Goal: Browse casually

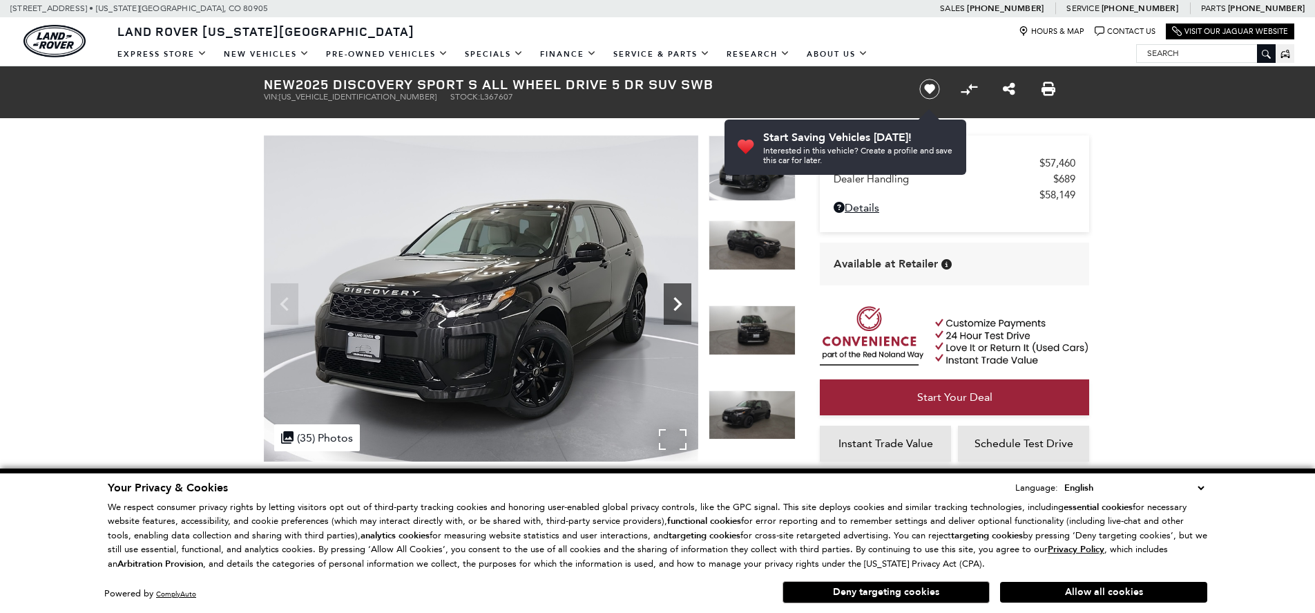
click at [682, 302] on icon "Next" at bounding box center [678, 304] width 28 height 28
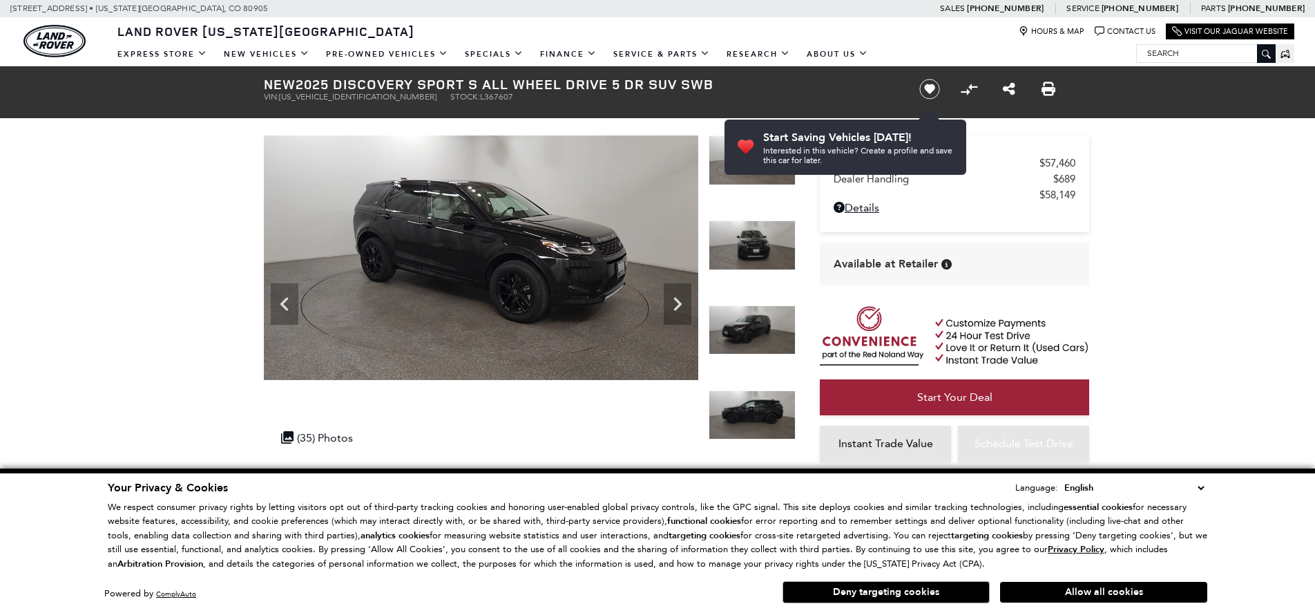
click at [1198, 486] on select "English Spanish / Español English / [GEOGRAPHIC_DATA] Korean / 한국어 Vietnamese /…" at bounding box center [1134, 487] width 146 height 15
click at [678, 307] on icon "Next" at bounding box center [678, 304] width 8 height 14
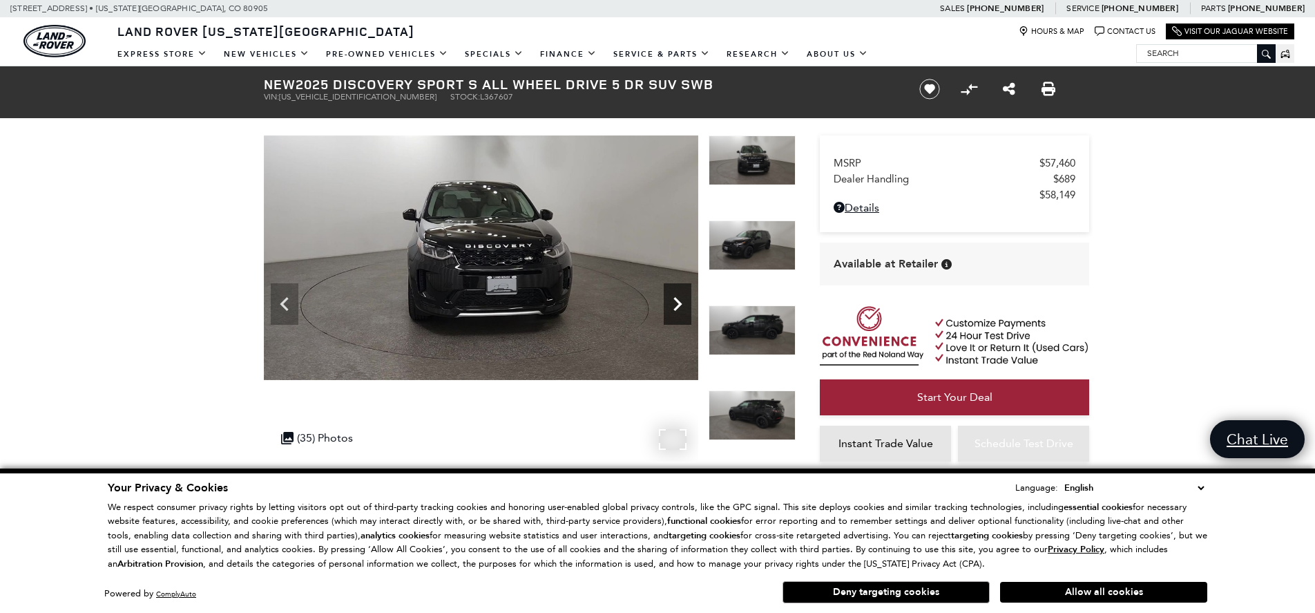
click at [677, 296] on icon "Next" at bounding box center [678, 304] width 28 height 28
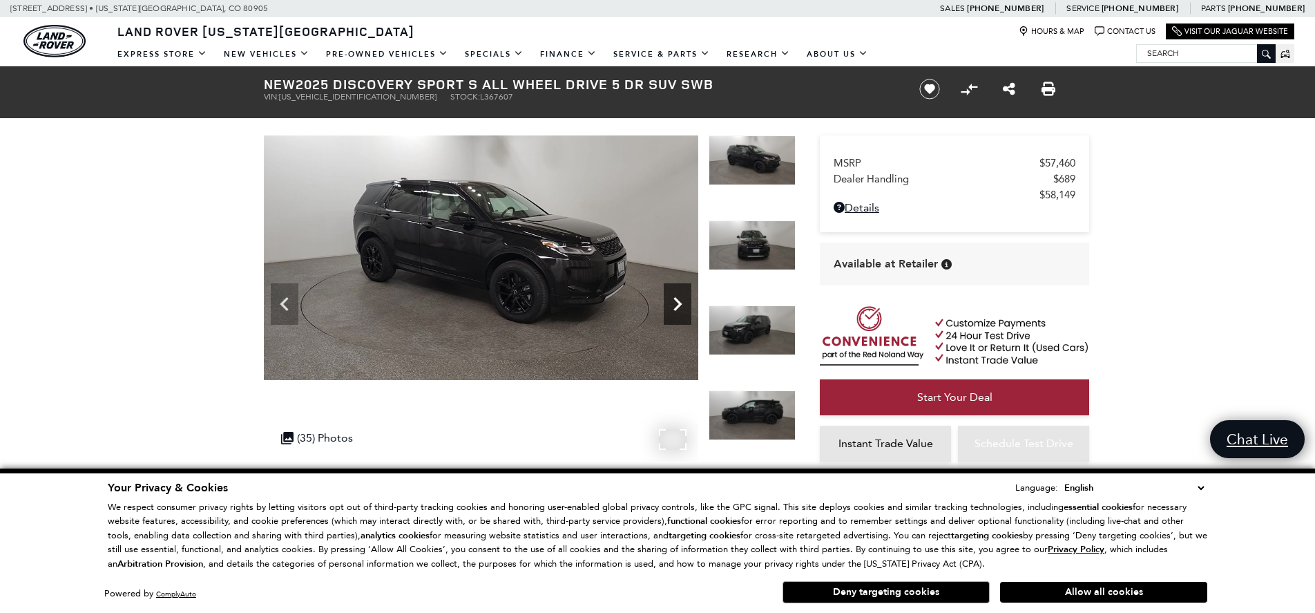
click at [677, 296] on icon "Next" at bounding box center [678, 304] width 28 height 28
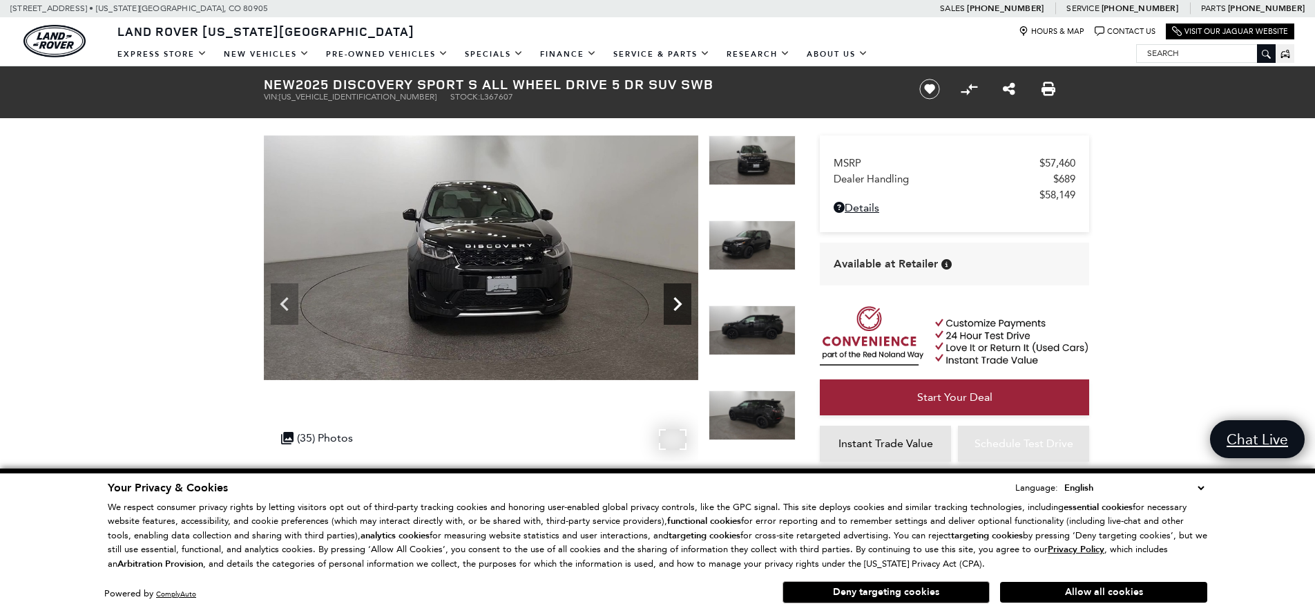
click at [680, 307] on icon "Next" at bounding box center [678, 304] width 28 height 28
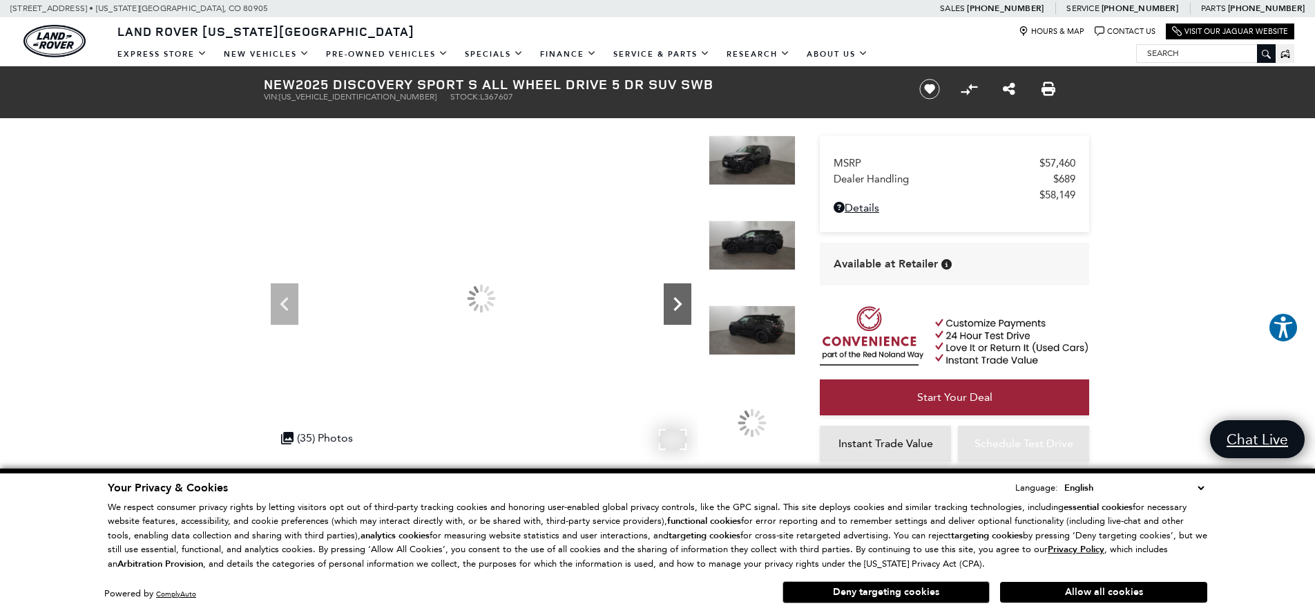
click at [680, 307] on icon "Next" at bounding box center [678, 304] width 28 height 28
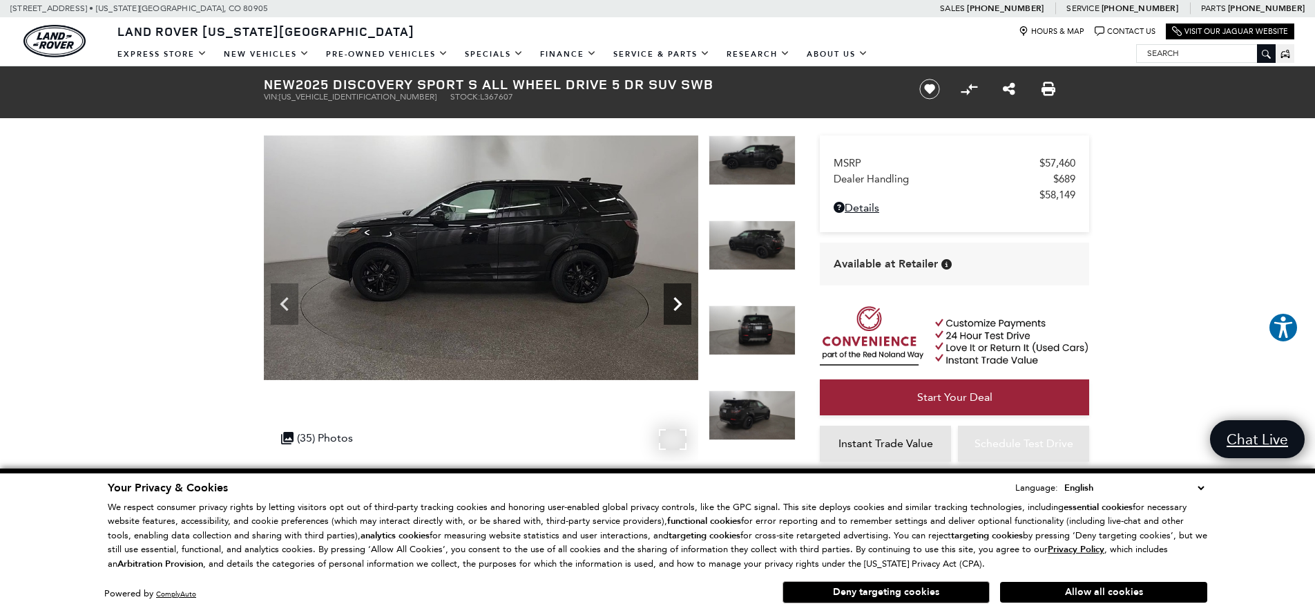
click at [680, 307] on icon "Next" at bounding box center [678, 304] width 28 height 28
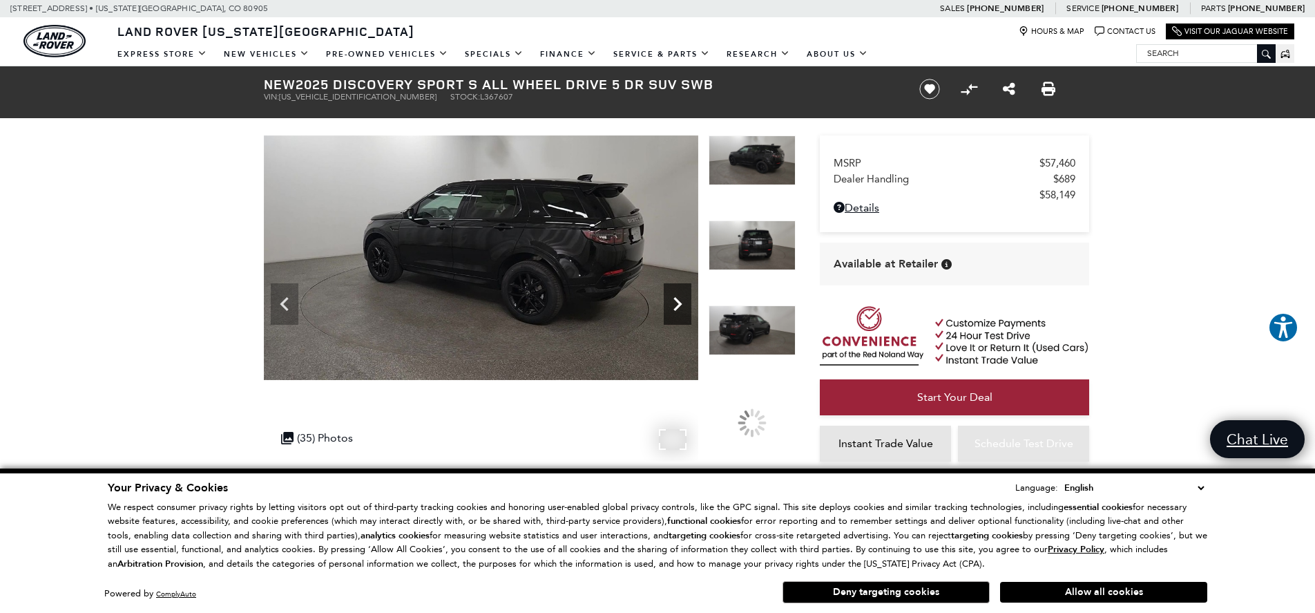
click at [680, 307] on icon "Next" at bounding box center [678, 304] width 28 height 28
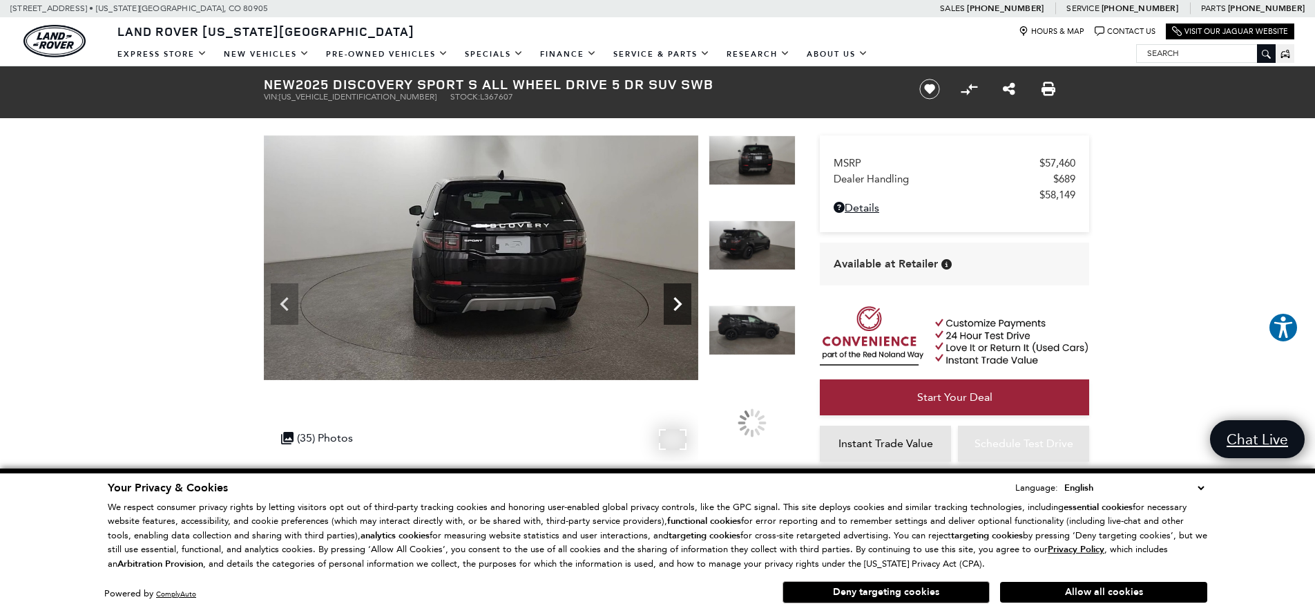
click at [680, 307] on icon "Next" at bounding box center [678, 304] width 28 height 28
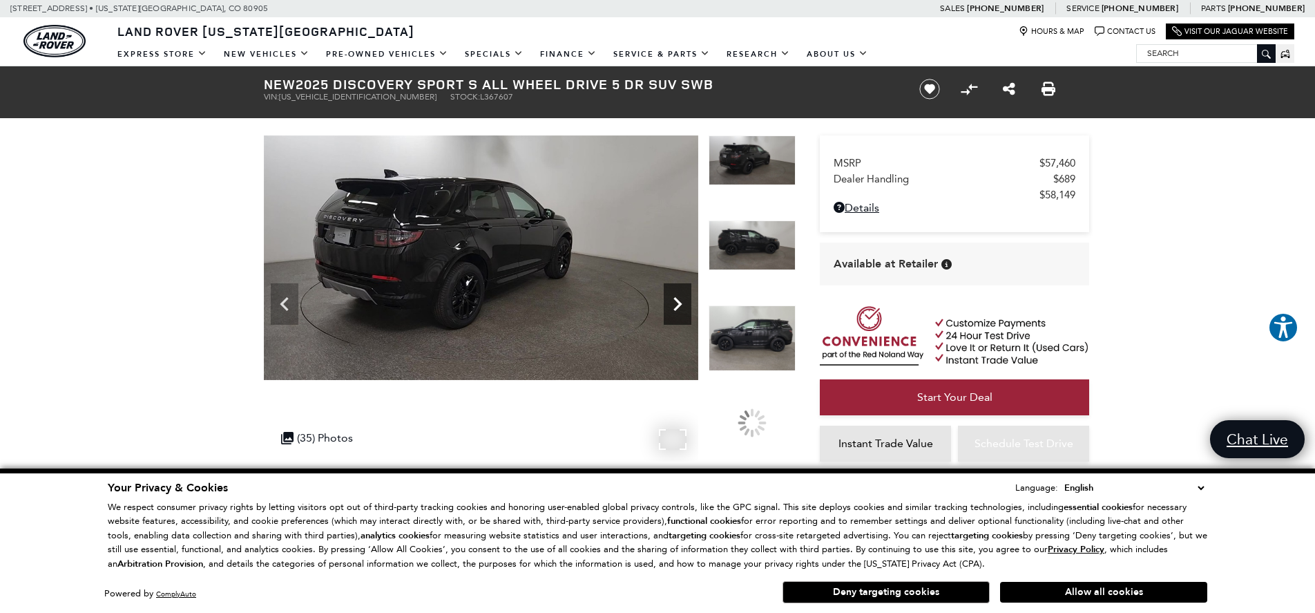
click at [680, 307] on icon "Next" at bounding box center [678, 304] width 28 height 28
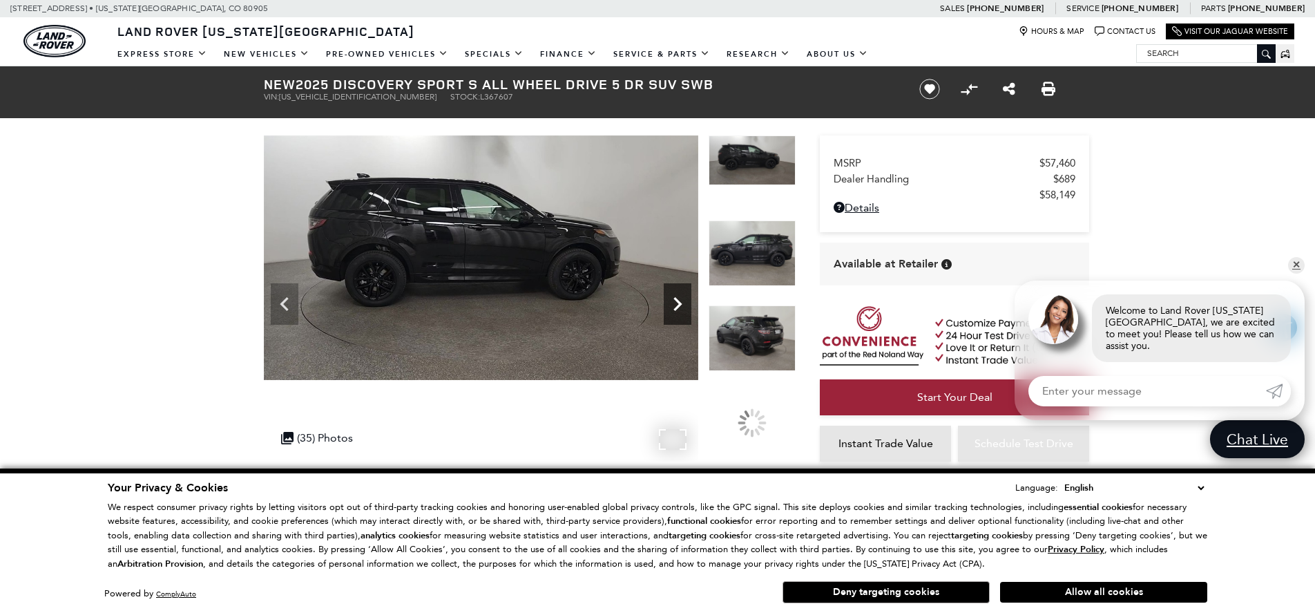
click at [680, 307] on icon "Next" at bounding box center [678, 304] width 28 height 28
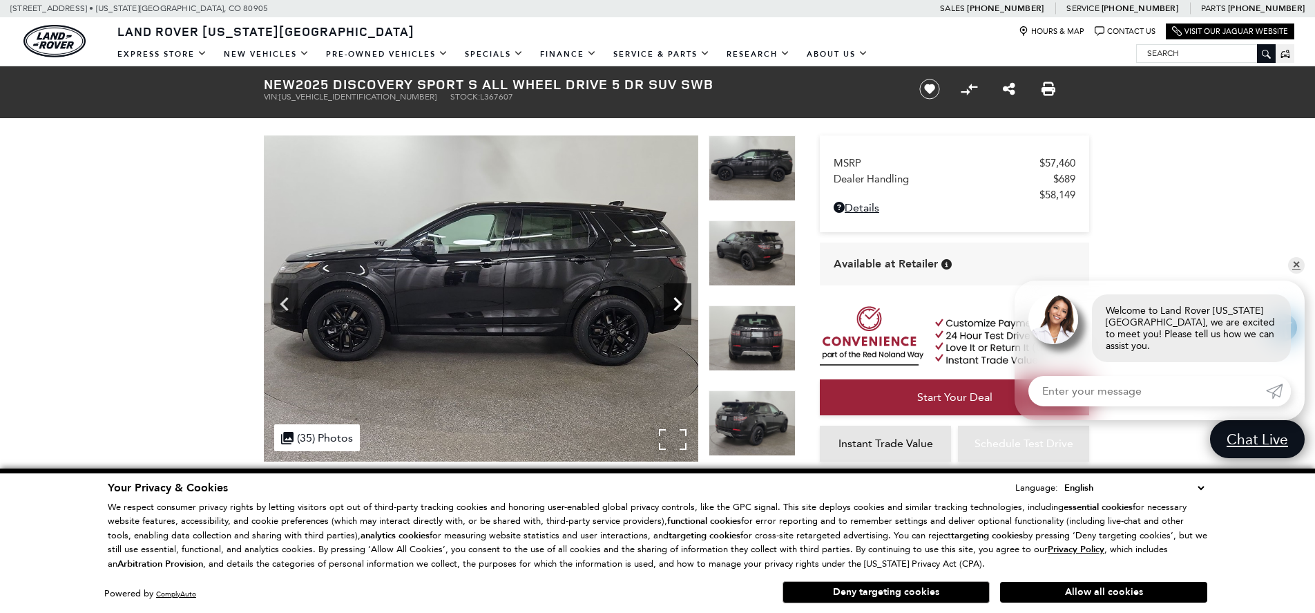
click at [680, 307] on icon "Next" at bounding box center [678, 304] width 28 height 28
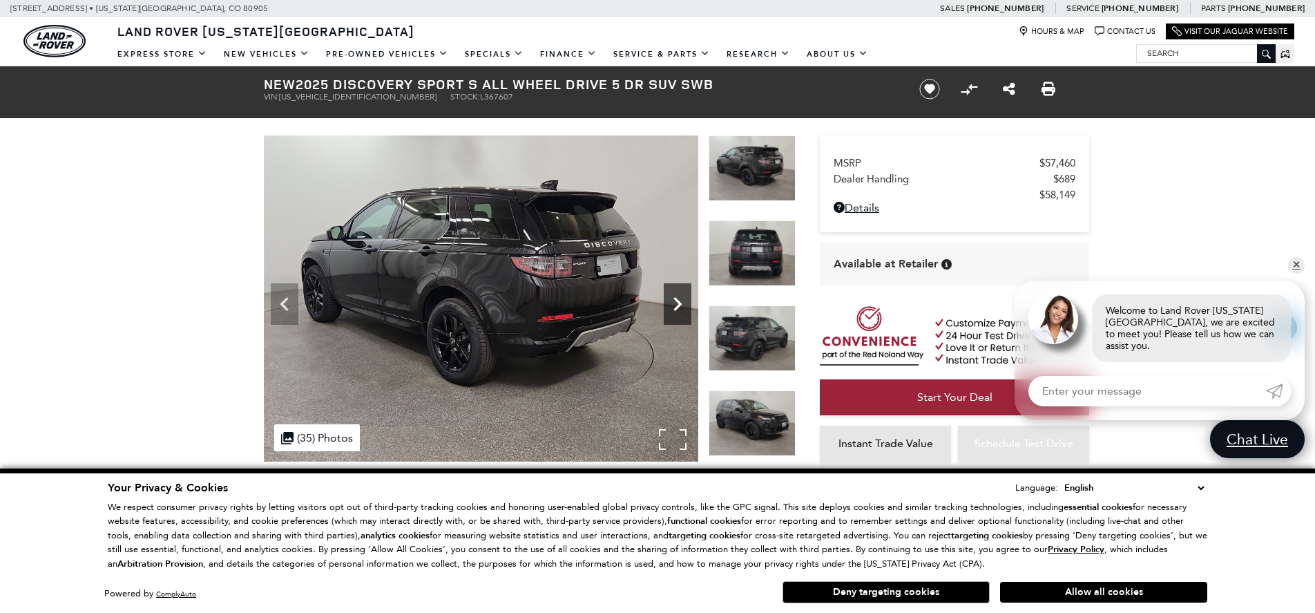
click at [680, 307] on icon "Next" at bounding box center [678, 304] width 28 height 28
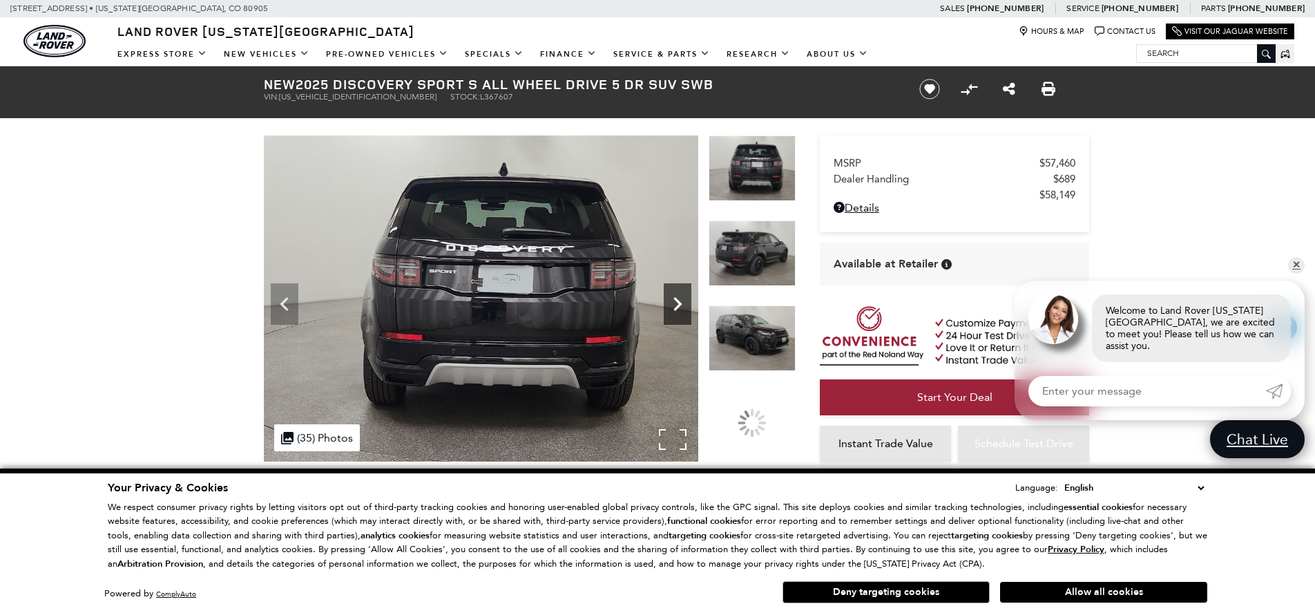
click at [680, 307] on icon "Next" at bounding box center [678, 304] width 28 height 28
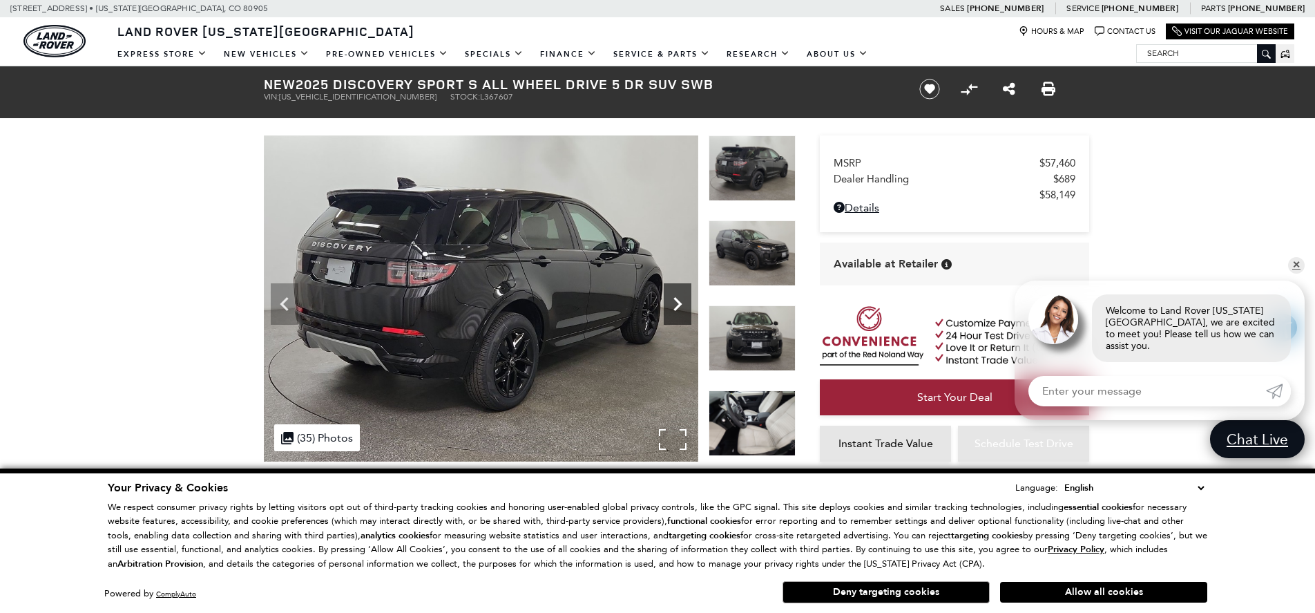
click at [680, 307] on icon "Next" at bounding box center [678, 304] width 28 height 28
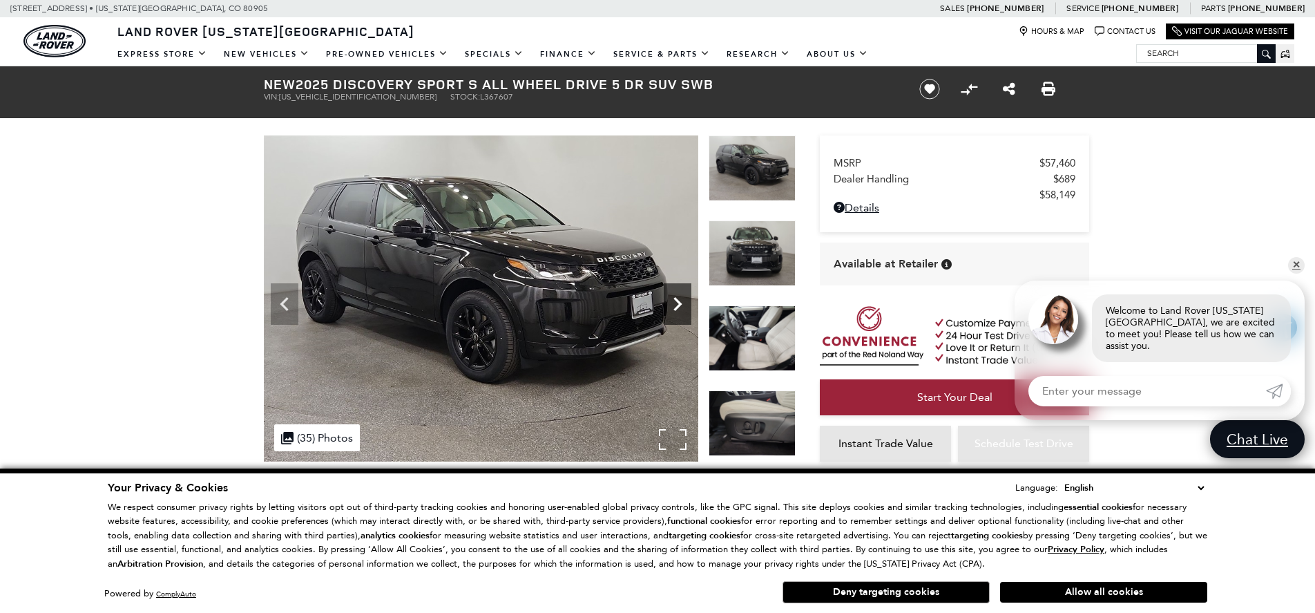
click at [680, 307] on icon "Next" at bounding box center [678, 304] width 28 height 28
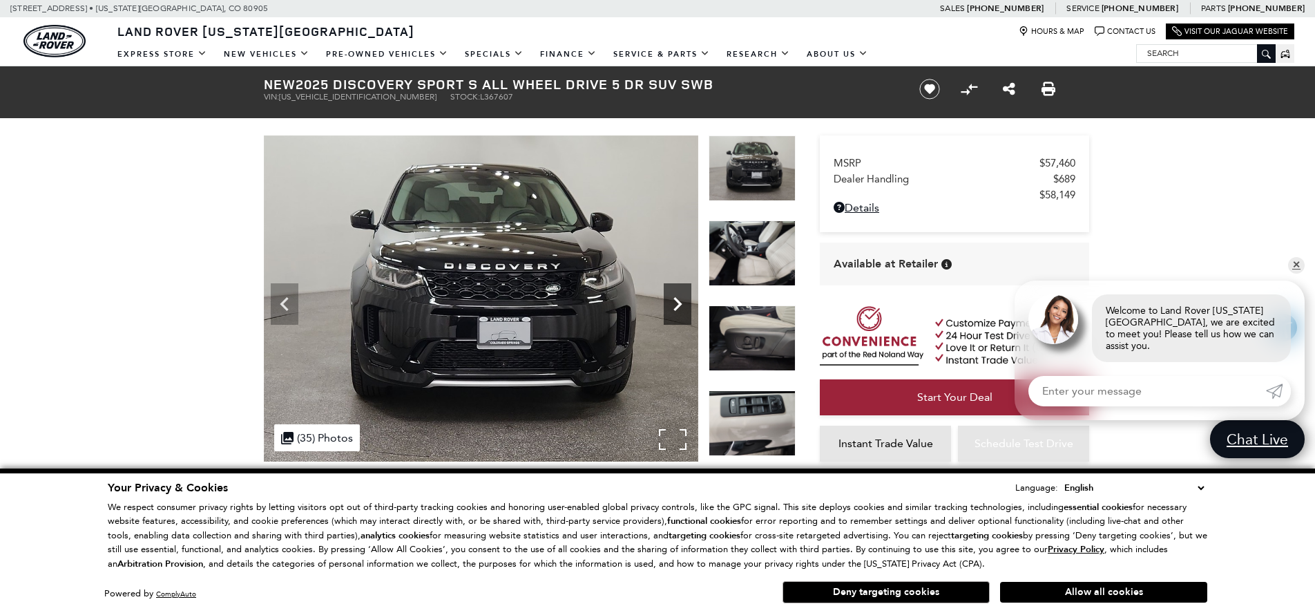
click at [680, 307] on icon "Next" at bounding box center [678, 304] width 28 height 28
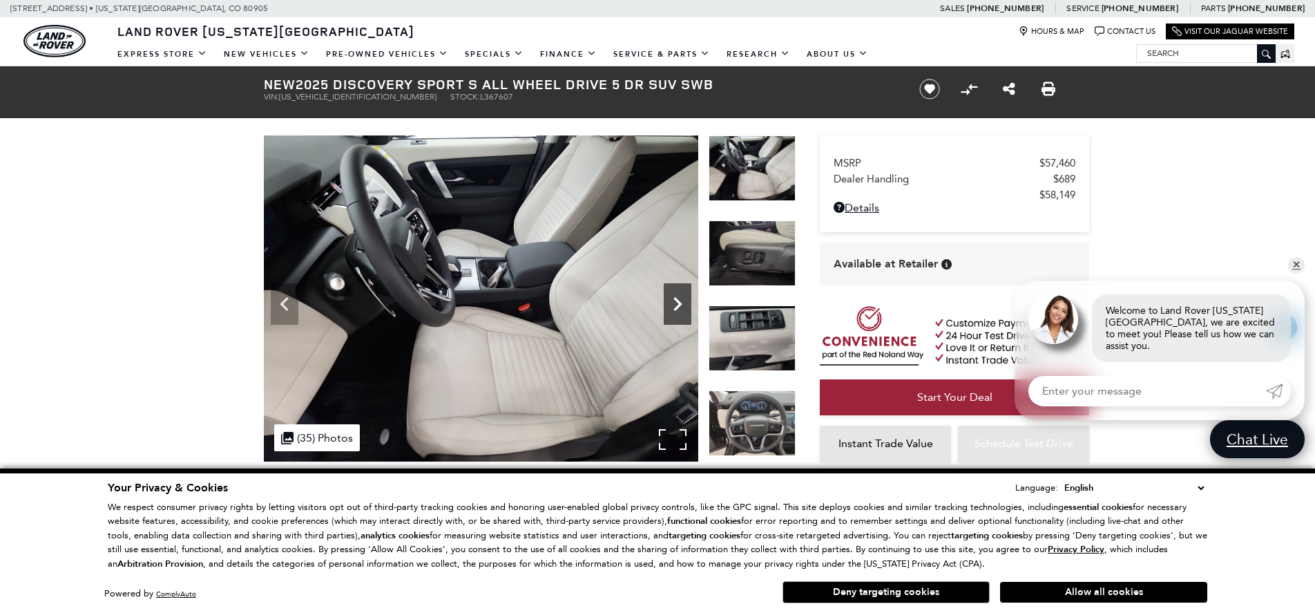
click at [680, 307] on icon "Next" at bounding box center [678, 304] width 28 height 28
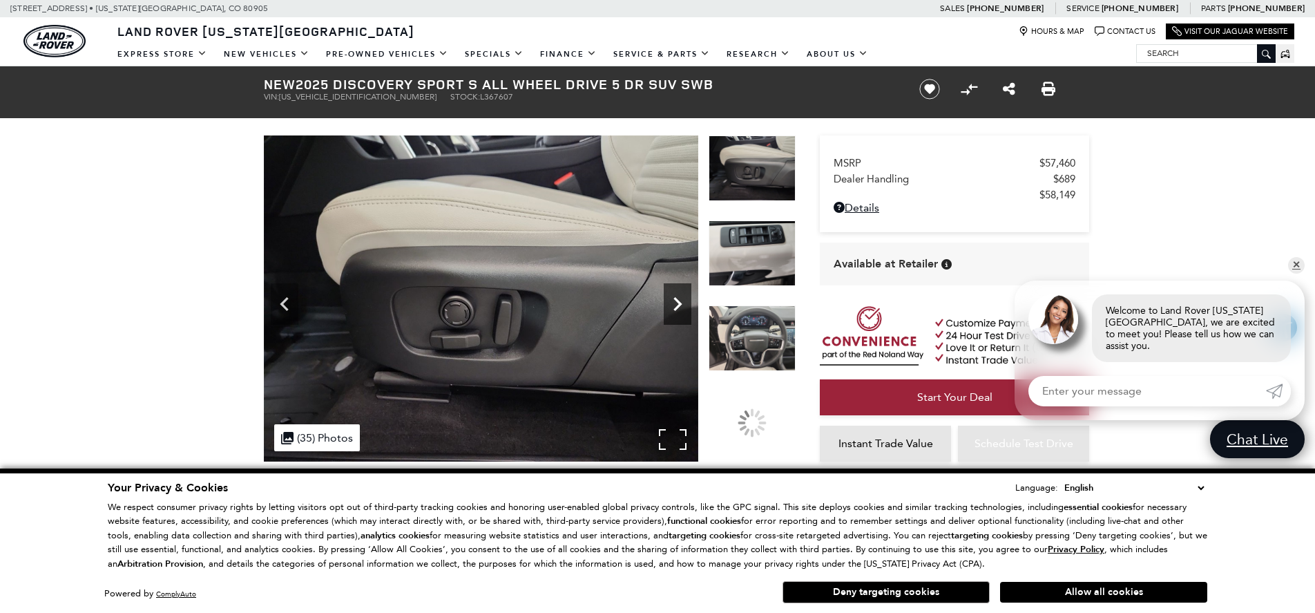
click at [680, 307] on icon "Next" at bounding box center [678, 304] width 28 height 28
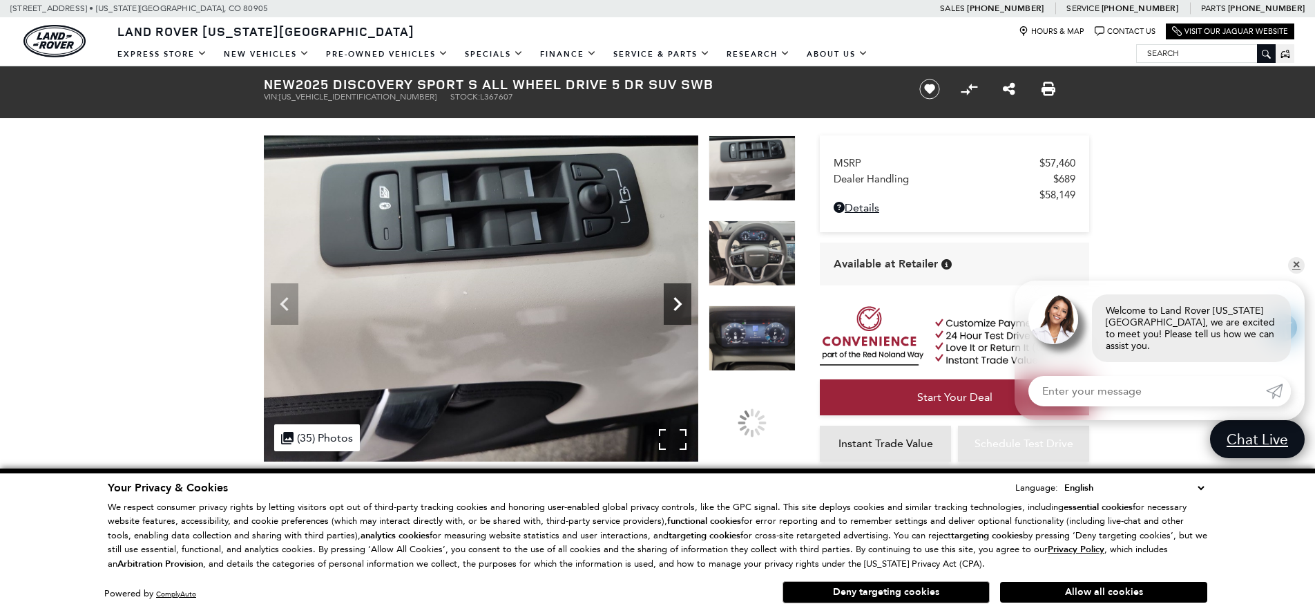
click at [680, 307] on icon "Next" at bounding box center [678, 304] width 28 height 28
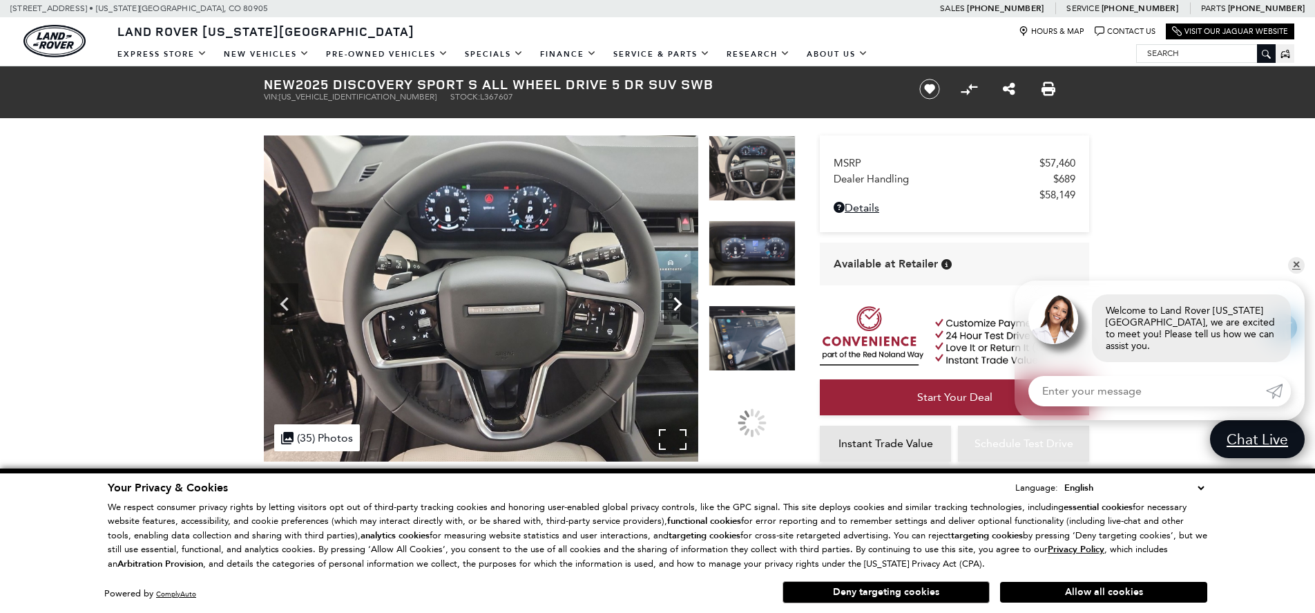
click at [680, 307] on icon "Next" at bounding box center [678, 304] width 28 height 28
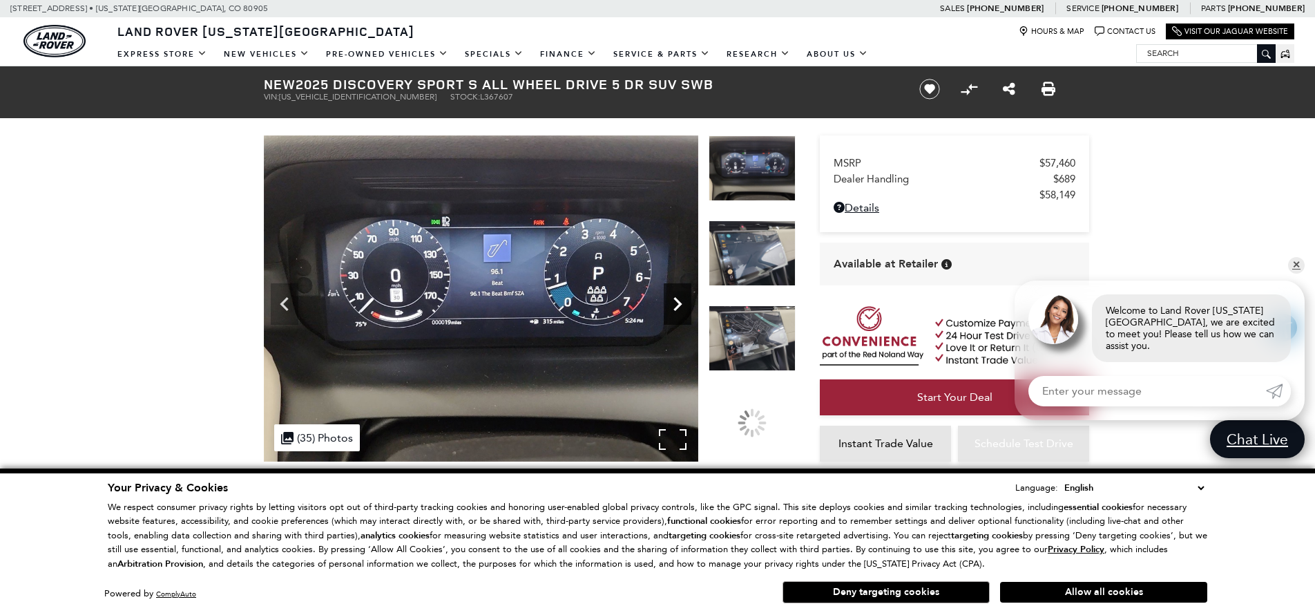
click at [680, 307] on icon "Next" at bounding box center [678, 304] width 28 height 28
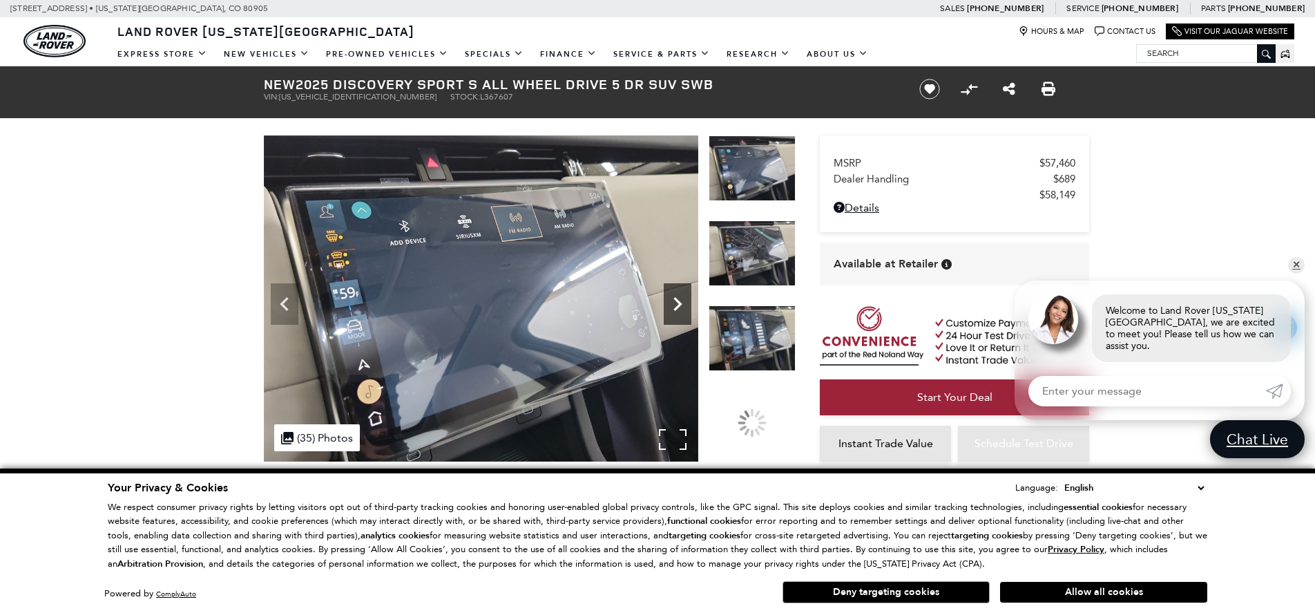
click at [680, 307] on icon "Next" at bounding box center [678, 304] width 28 height 28
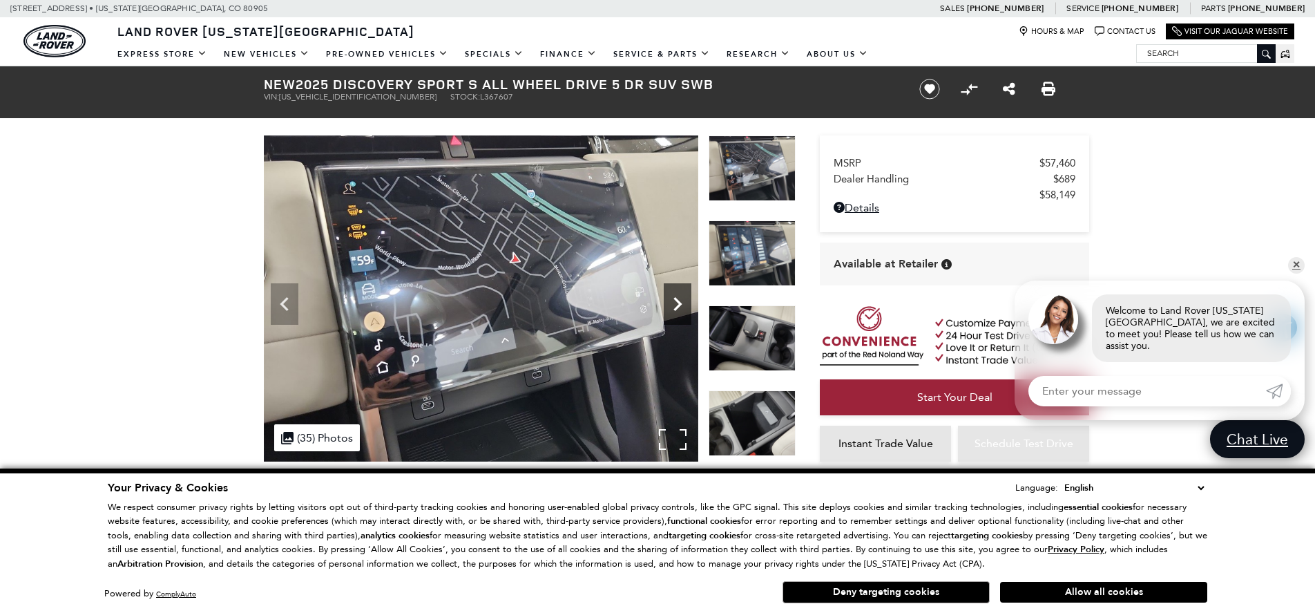
click at [680, 307] on icon "Next" at bounding box center [678, 304] width 28 height 28
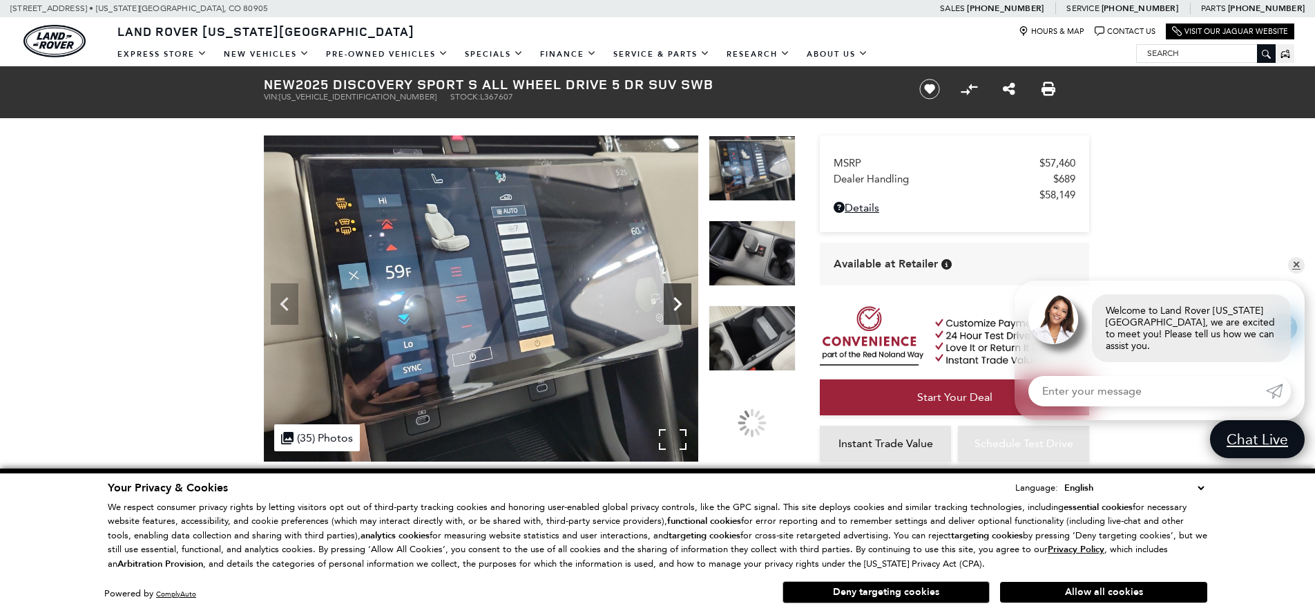
click at [680, 307] on icon "Next" at bounding box center [678, 304] width 28 height 28
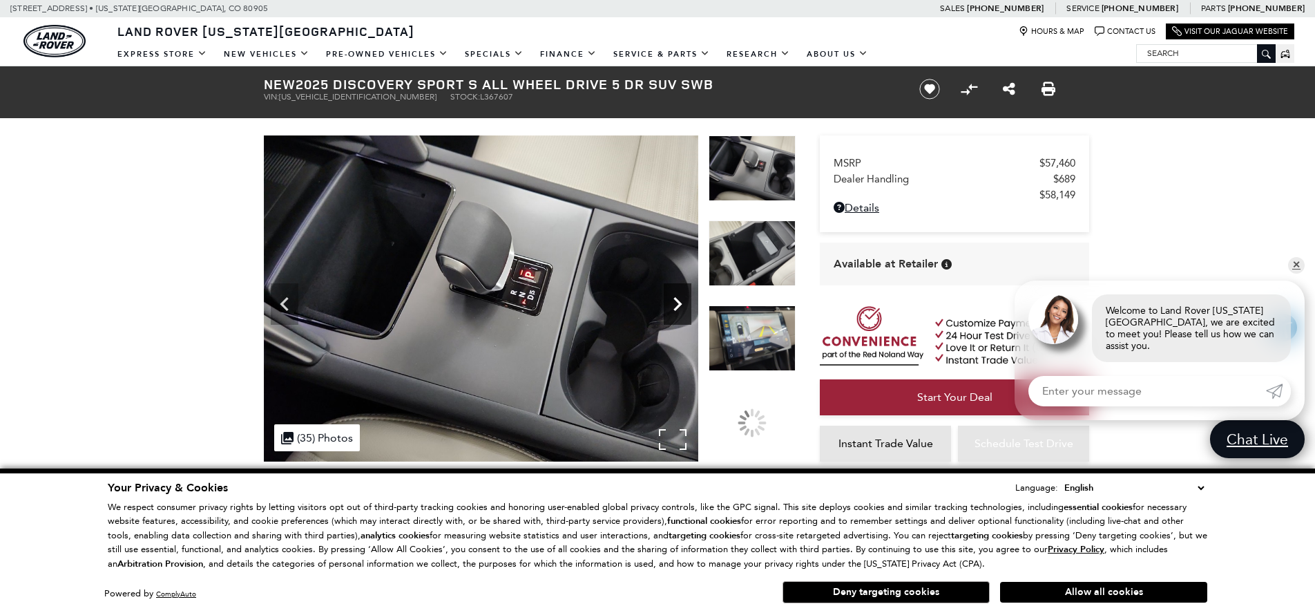
click at [680, 307] on icon "Next" at bounding box center [678, 304] width 28 height 28
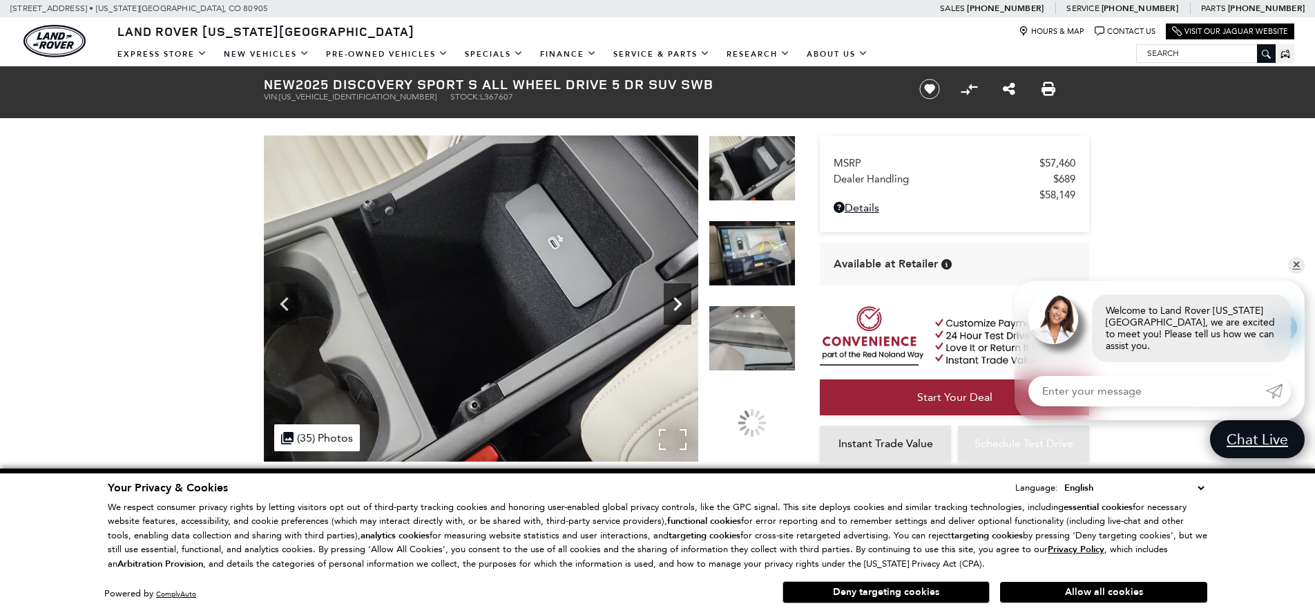
click at [680, 307] on icon "Next" at bounding box center [678, 304] width 28 height 28
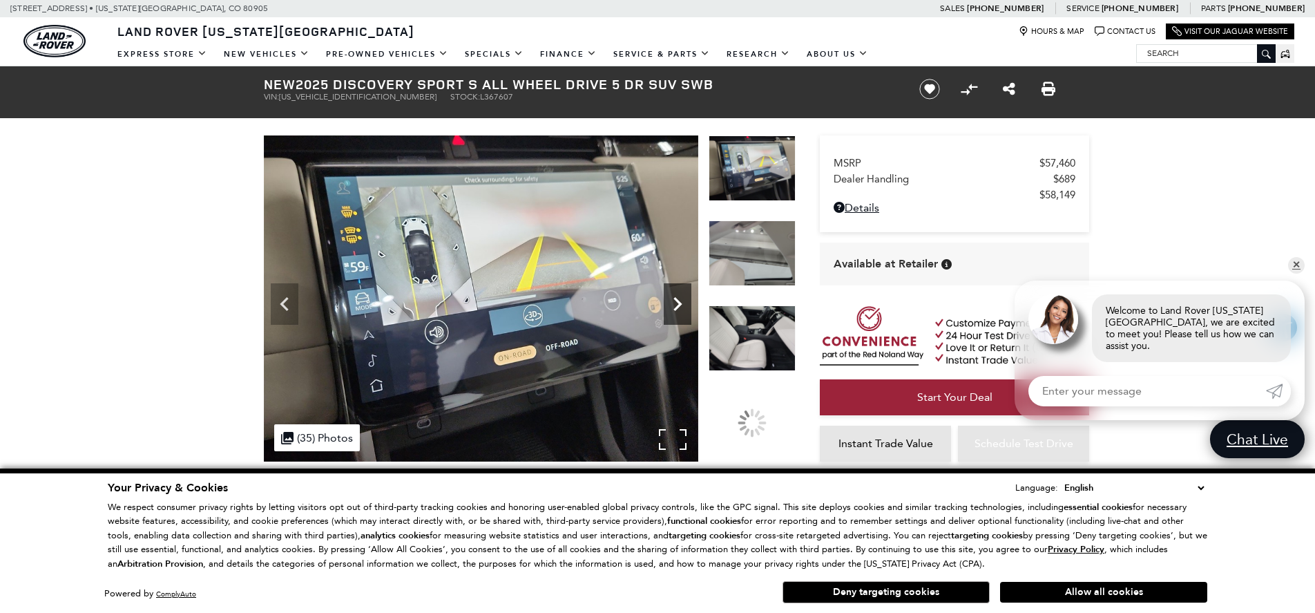
click at [680, 307] on icon "Next" at bounding box center [678, 304] width 28 height 28
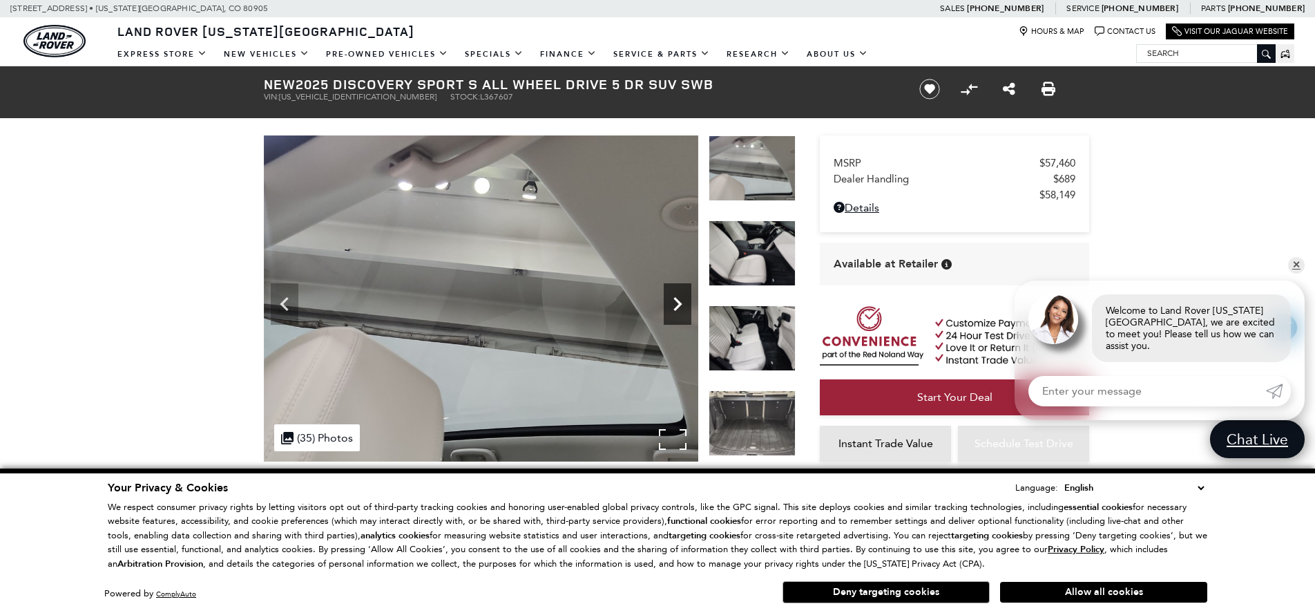
click at [680, 307] on icon "Next" at bounding box center [678, 304] width 28 height 28
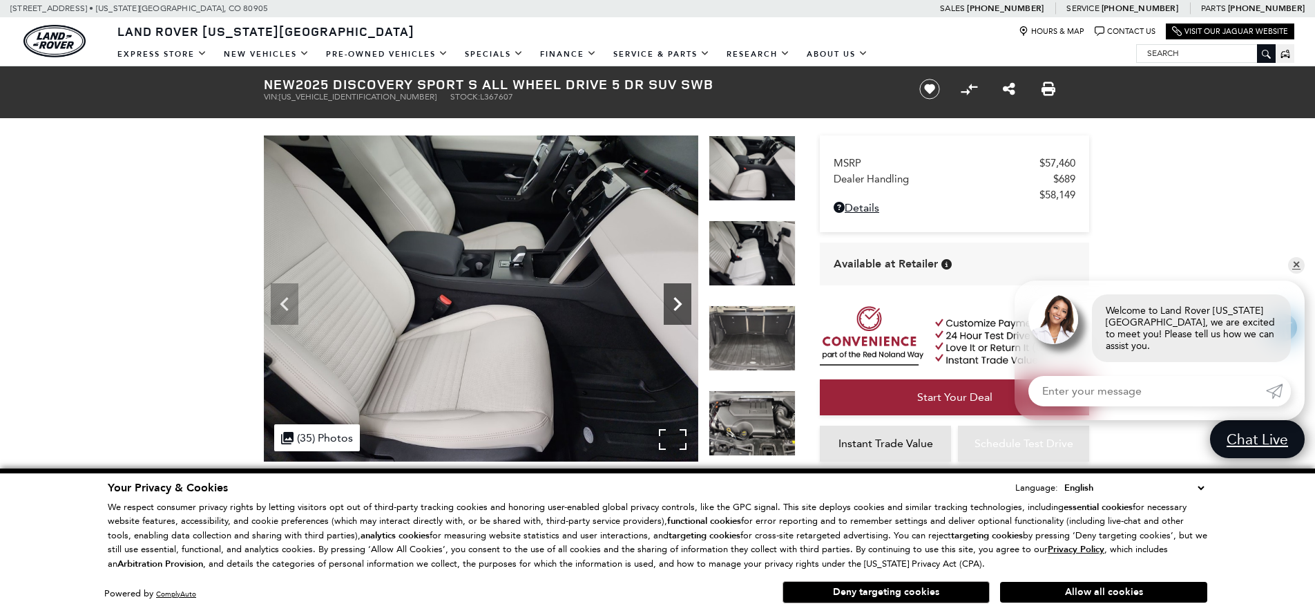
click at [680, 307] on icon "Next" at bounding box center [678, 304] width 28 height 28
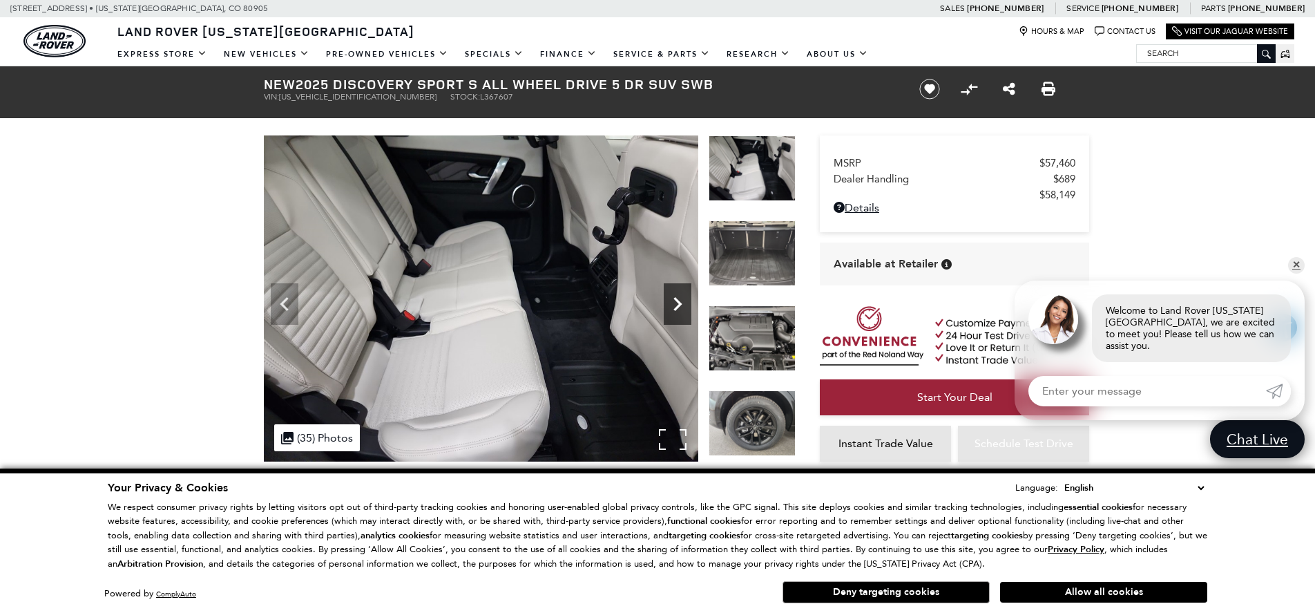
click at [680, 307] on icon "Next" at bounding box center [678, 304] width 28 height 28
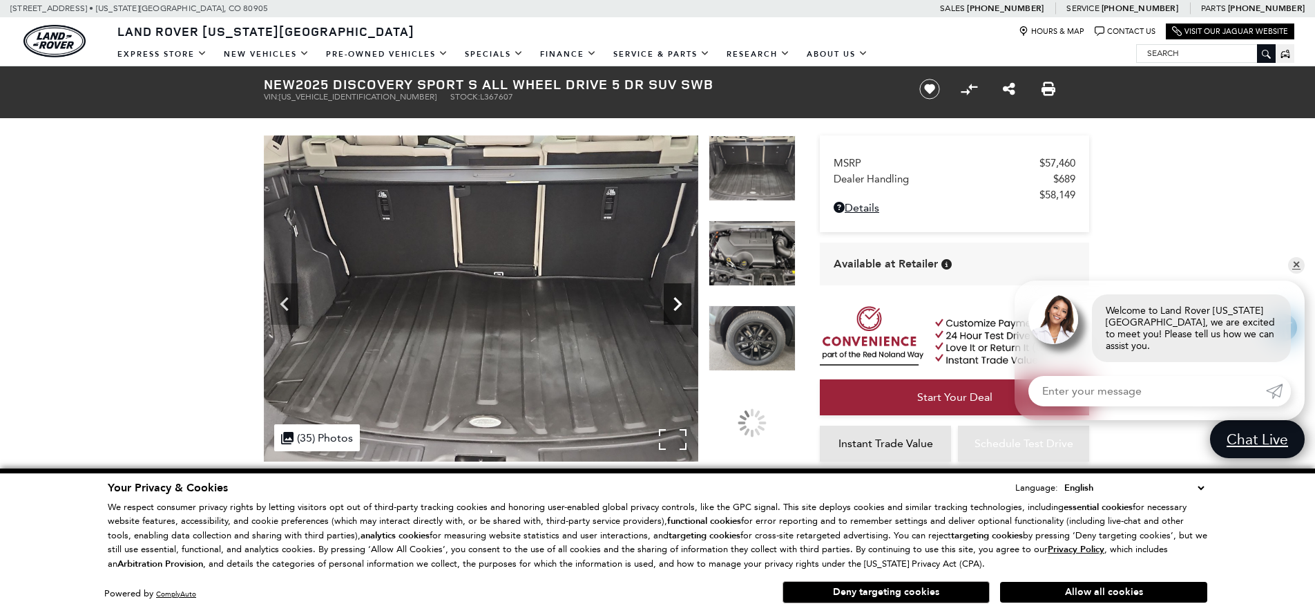
click at [680, 307] on icon "Next" at bounding box center [678, 304] width 28 height 28
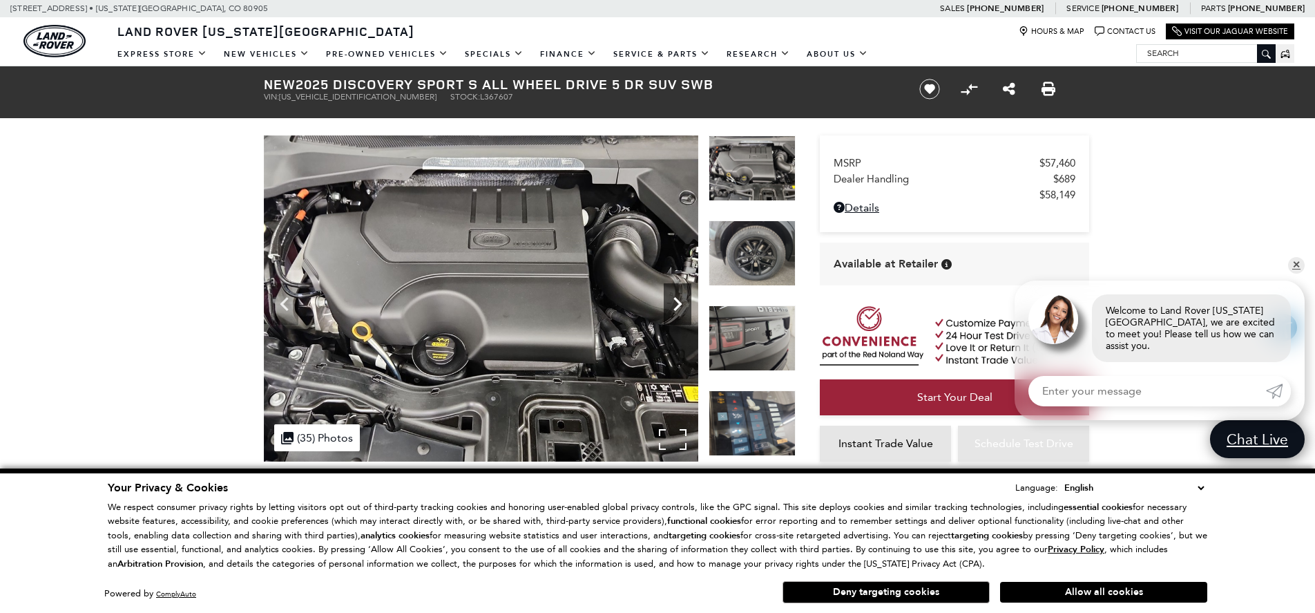
click at [680, 307] on icon "Next" at bounding box center [678, 304] width 28 height 28
